Goal: Check status: Verify the current state of an ongoing process or item

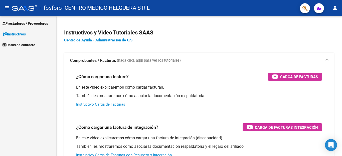
click at [44, 26] on span "Prestadores / Proveedores" at bounding box center [26, 24] width 46 height 6
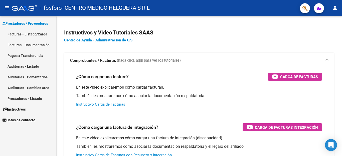
click at [27, 52] on link "Pagos x Transferencia" at bounding box center [28, 55] width 56 height 11
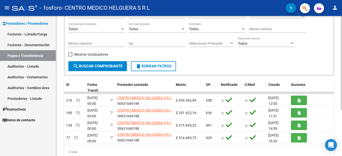
scroll to position [68, 0]
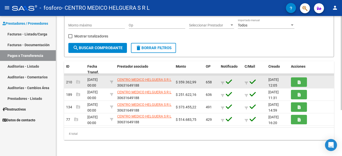
drag, startPoint x: 143, startPoint y: 76, endPoint x: 183, endPoint y: 79, distance: 39.9
click at [167, 76] on datatable-body-cell "CENTRO MEDICO HELGUERA S R L 30631649188" at bounding box center [144, 82] width 59 height 12
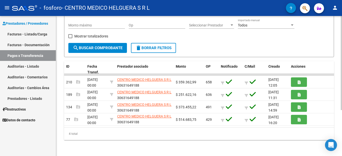
click at [208, 138] on div "4 total" at bounding box center [199, 134] width 270 height 13
click at [111, 51] on button "search Buscar Comprobante" at bounding box center [97, 48] width 59 height 10
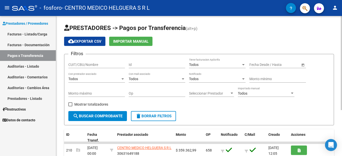
click at [175, 67] on div "Id" at bounding box center [157, 63] width 57 height 10
click at [166, 66] on input "Id" at bounding box center [157, 65] width 57 height 4
click at [181, 46] on div "cloud_download Exportar CSV Importar Manual" at bounding box center [199, 41] width 270 height 9
